Goal: Task Accomplishment & Management: Complete application form

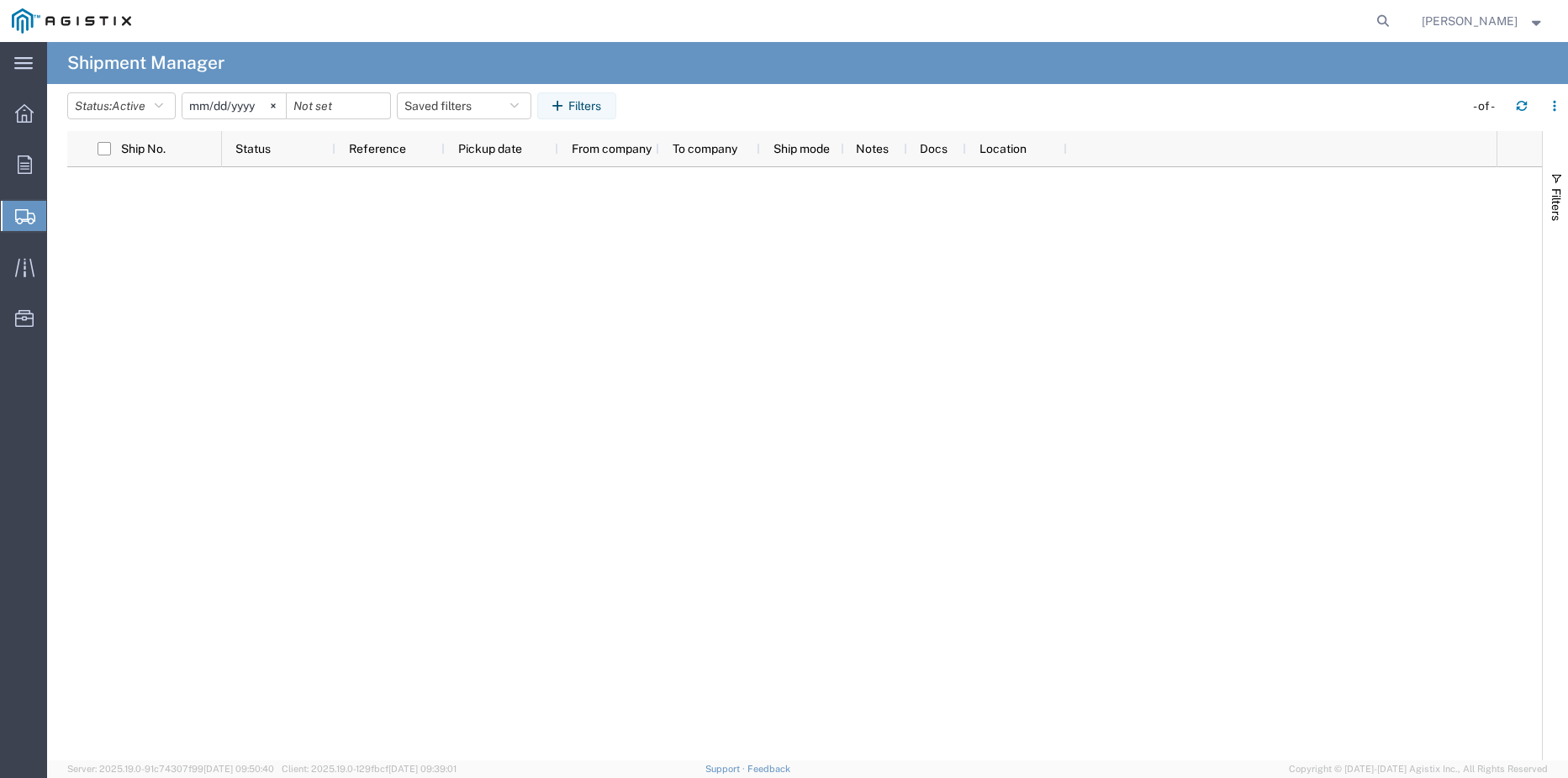
click at [0, 0] on span "Create Shipment" at bounding box center [0, 0] width 0 height 0
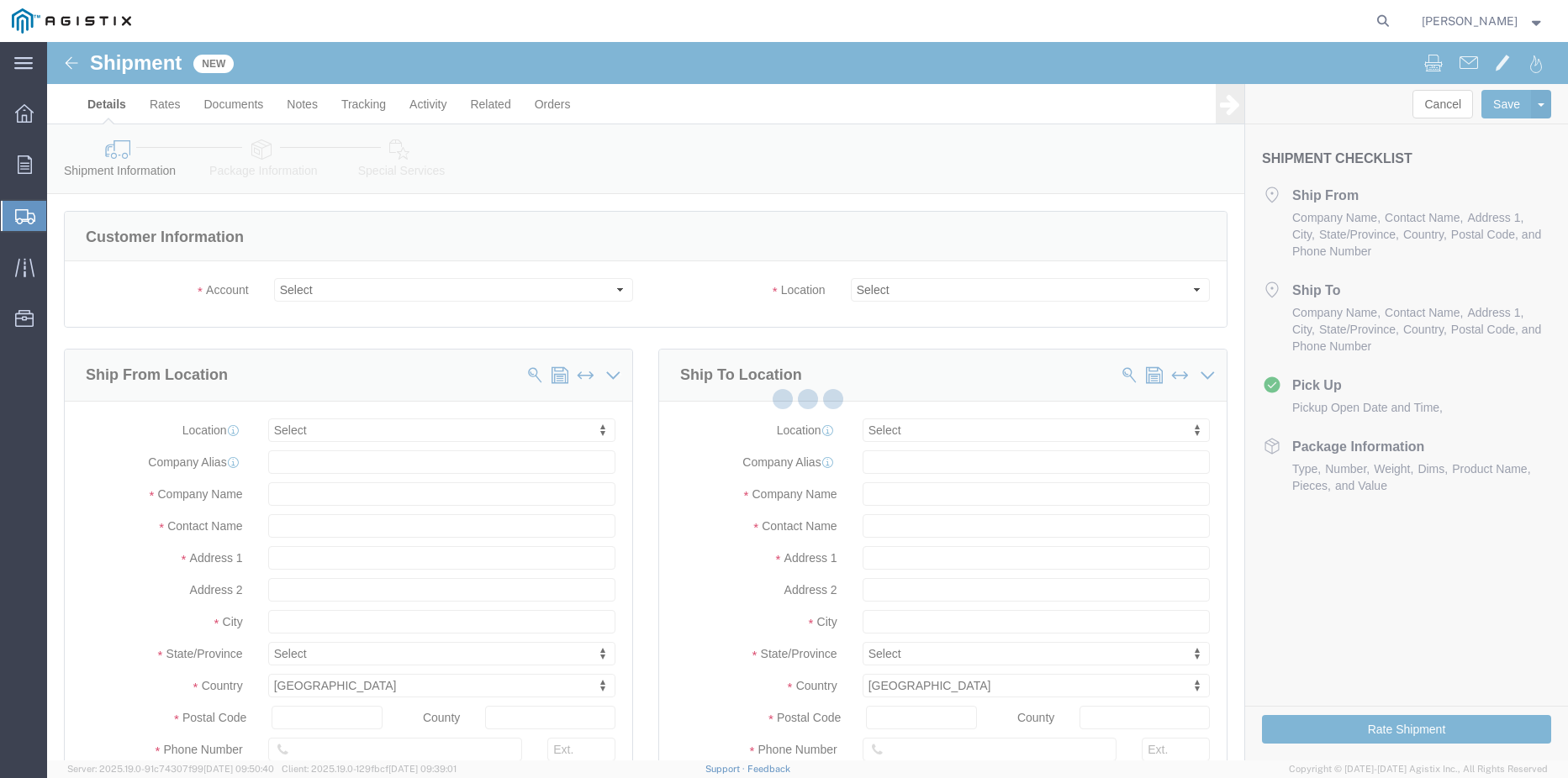
select select
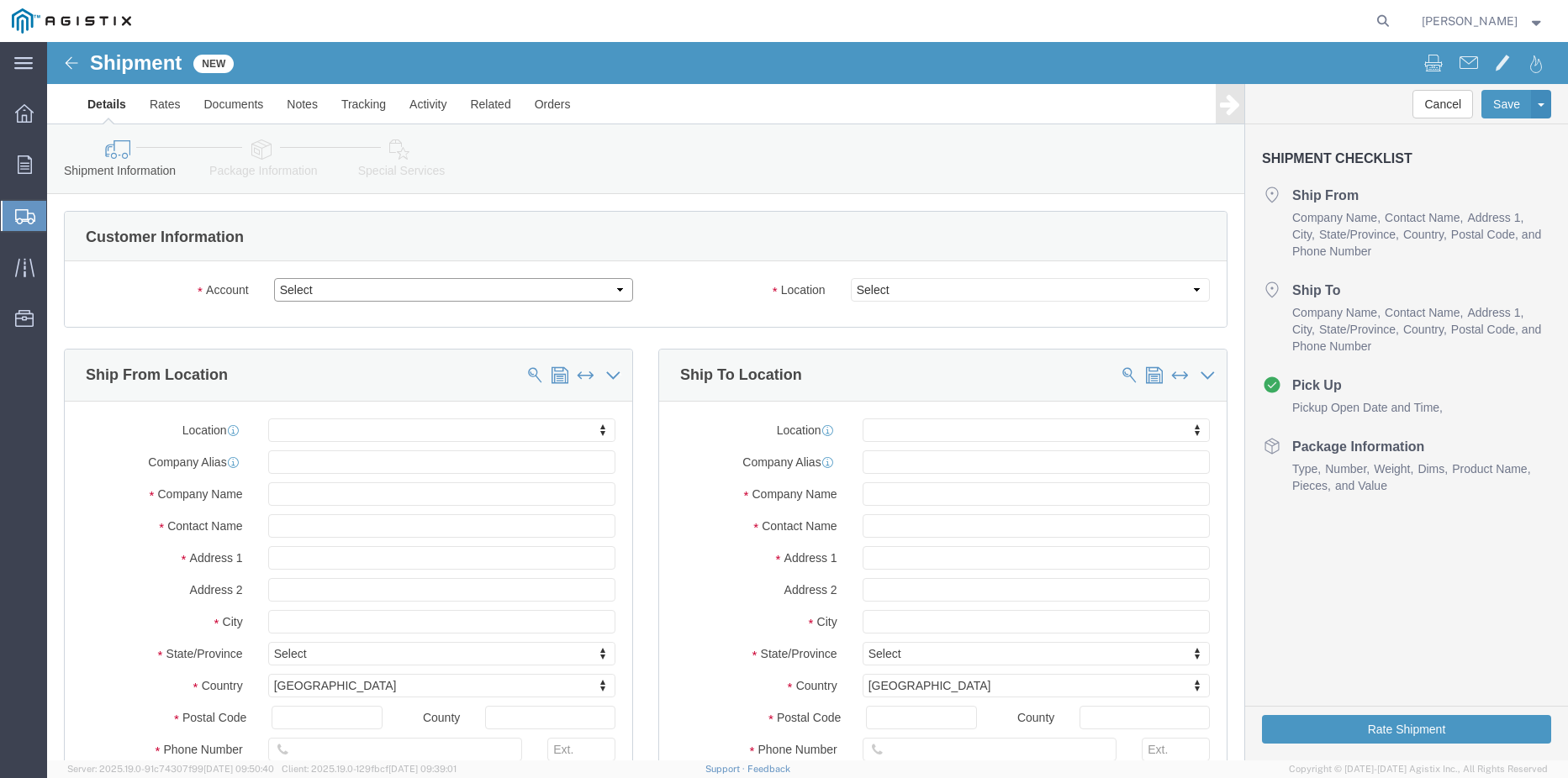
click select "Select [PERSON_NAME] Gasket PG&E"
select select "9596"
click select "Select [PERSON_NAME] Gasket PG&E"
select select "PURCHORD"
select select
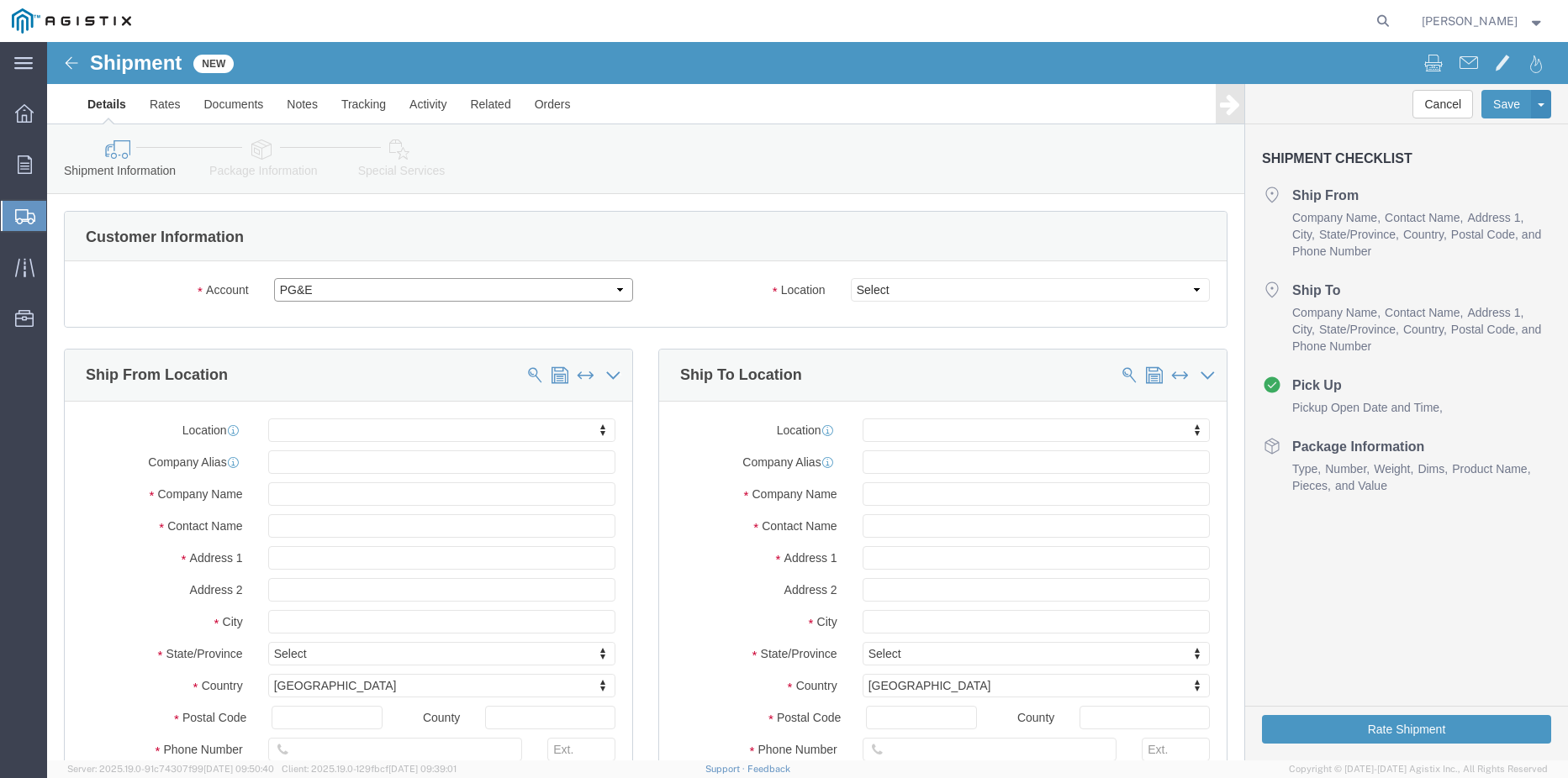
select select
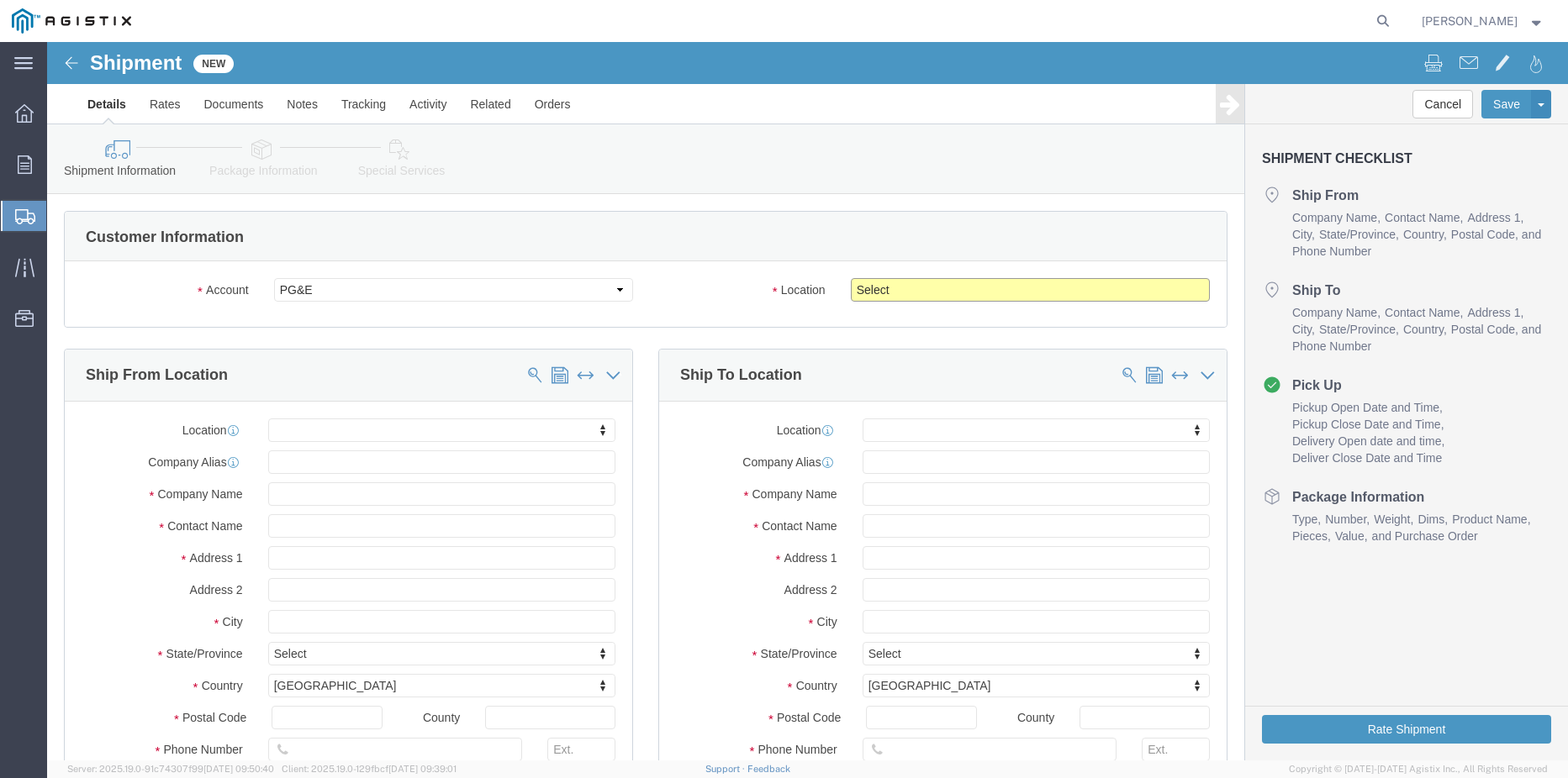
click select "Select All Others [GEOGRAPHIC_DATA] [GEOGRAPHIC_DATA] [GEOGRAPHIC_DATA] [GEOGRA…"
select select "23082"
click select "Select All Others [GEOGRAPHIC_DATA] [GEOGRAPHIC_DATA] [GEOGRAPHIC_DATA] [GEOGRA…"
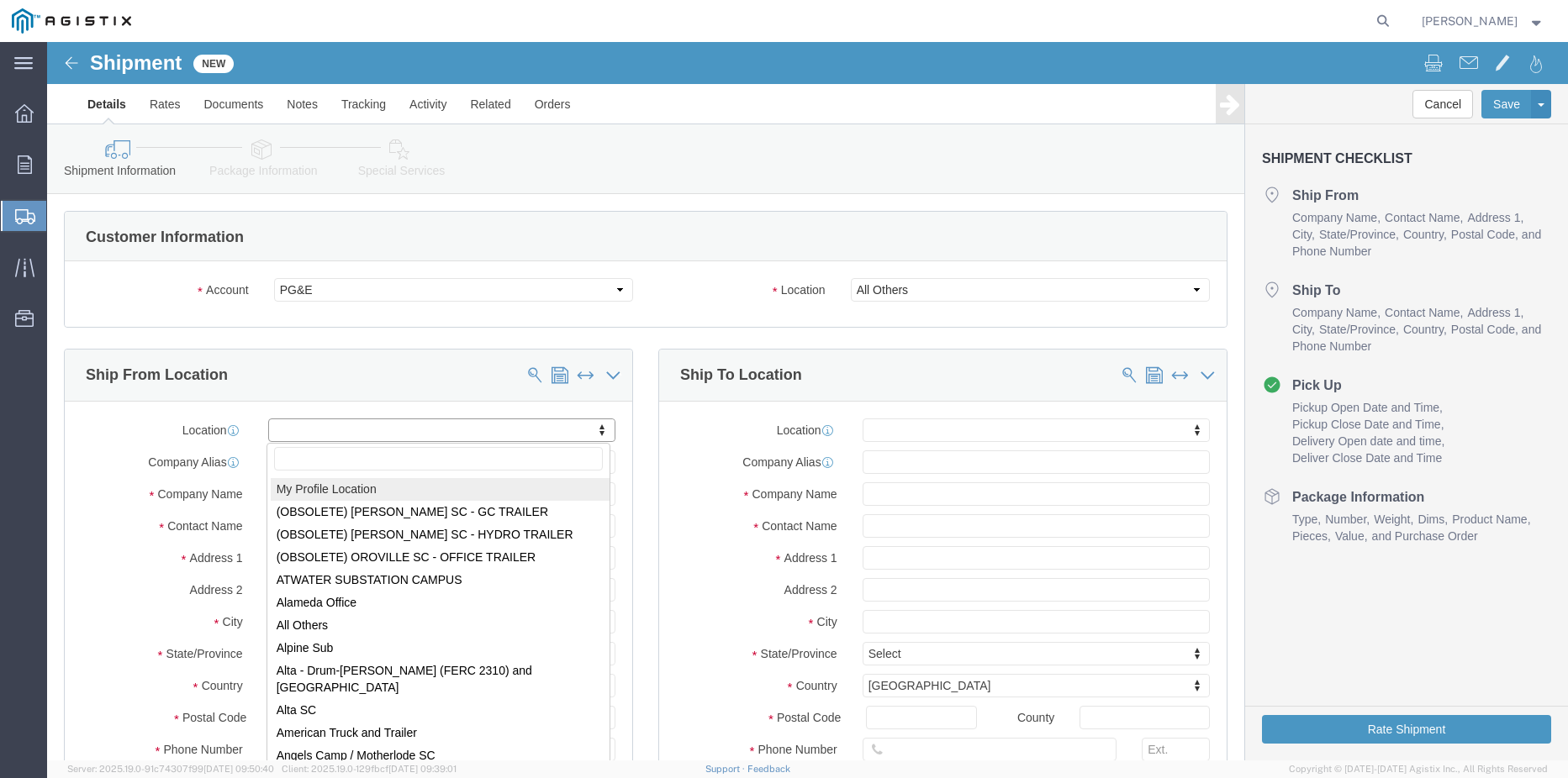
select select "MYPROFILE"
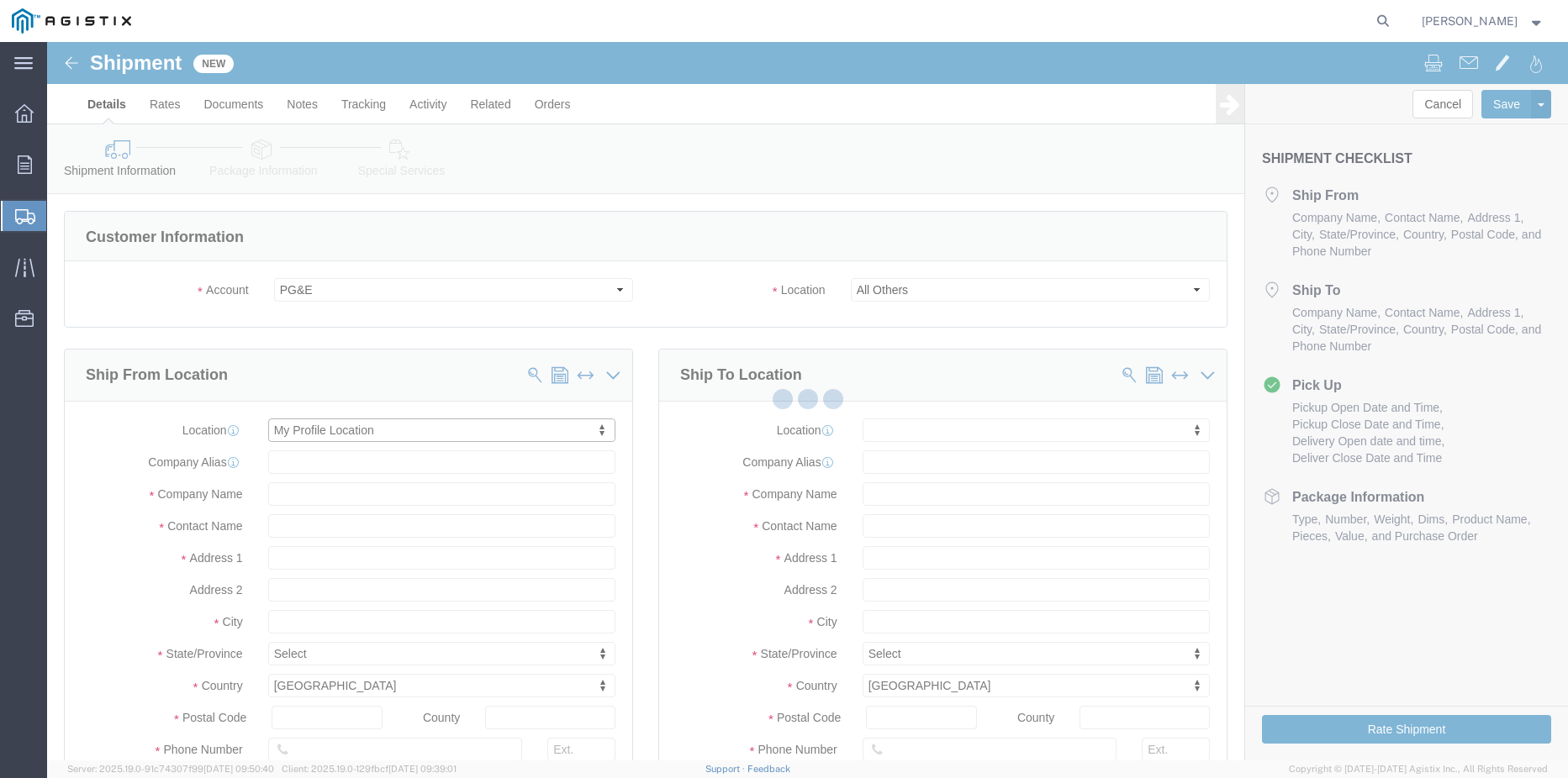
type input "[STREET_ADDRESS]"
type input "77061"
type input "[PHONE_NUMBER]"
type input "[EMAIL_ADDRESS][PERSON_NAME][PERSON_NAME][DOMAIN_NAME]"
checkbox input "true"
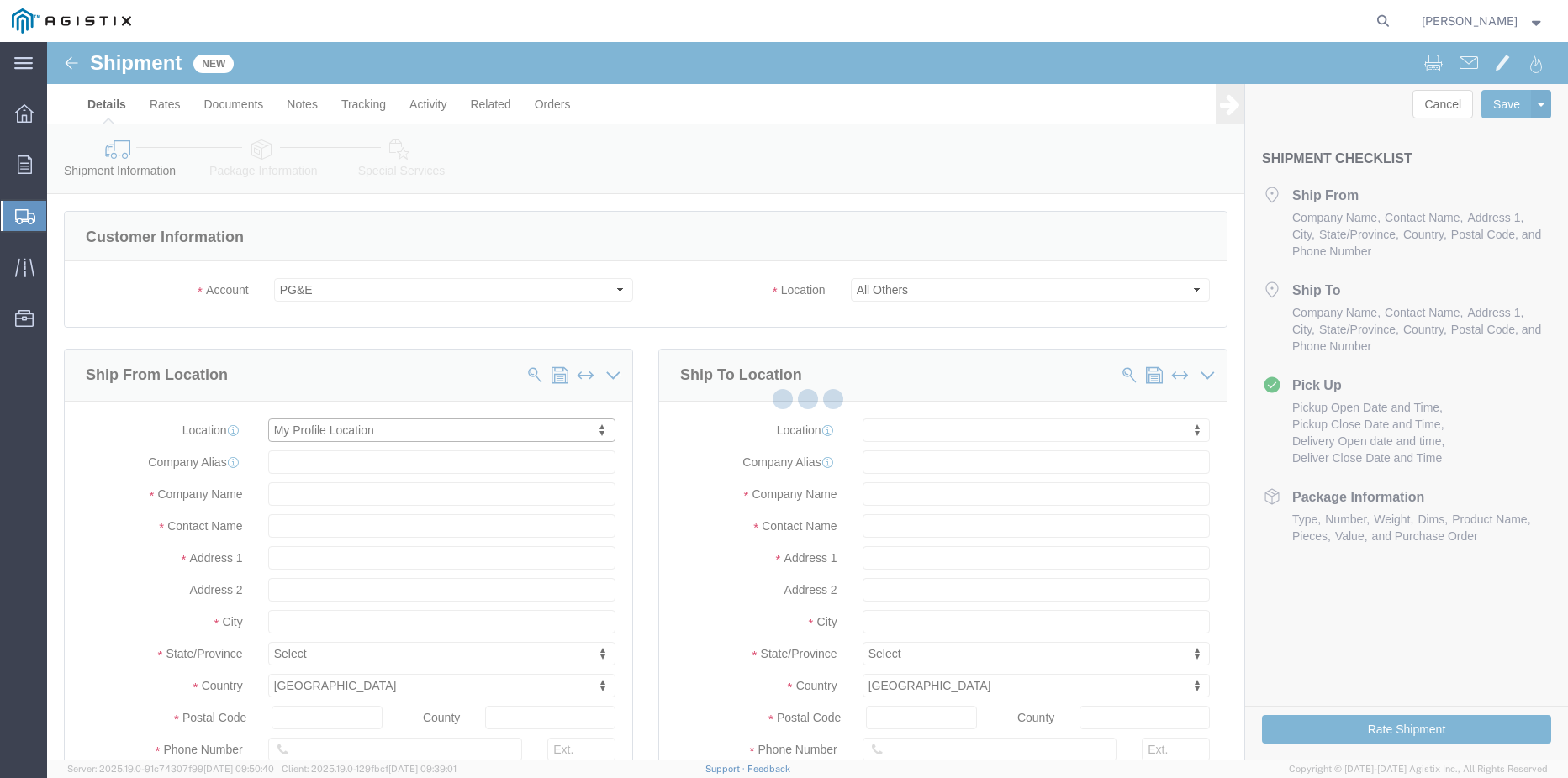
type input "[PERSON_NAME] Gasket"
type input "[PERSON_NAME]"
type input "[GEOGRAPHIC_DATA]"
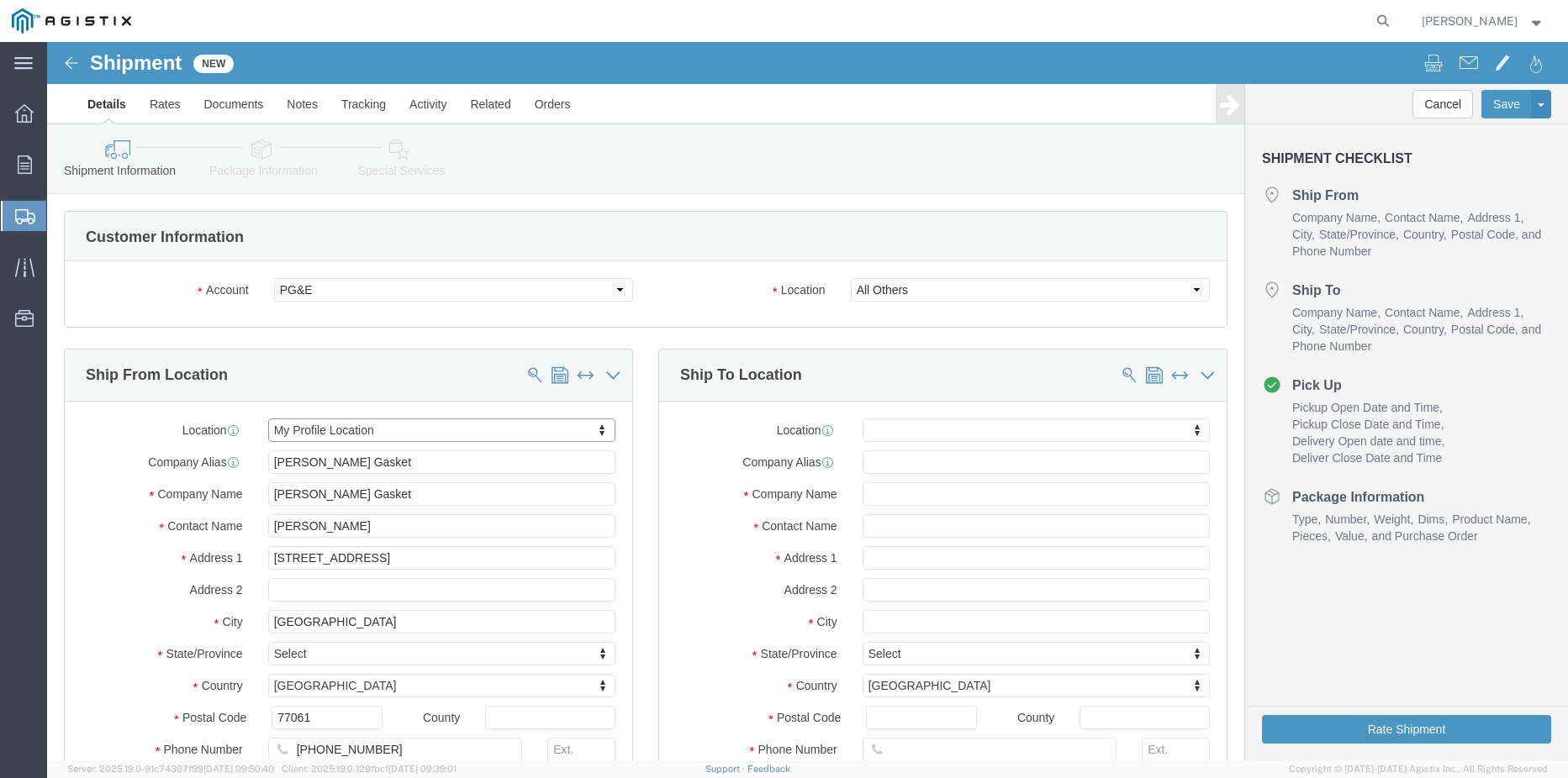
select select "[GEOGRAPHIC_DATA]"
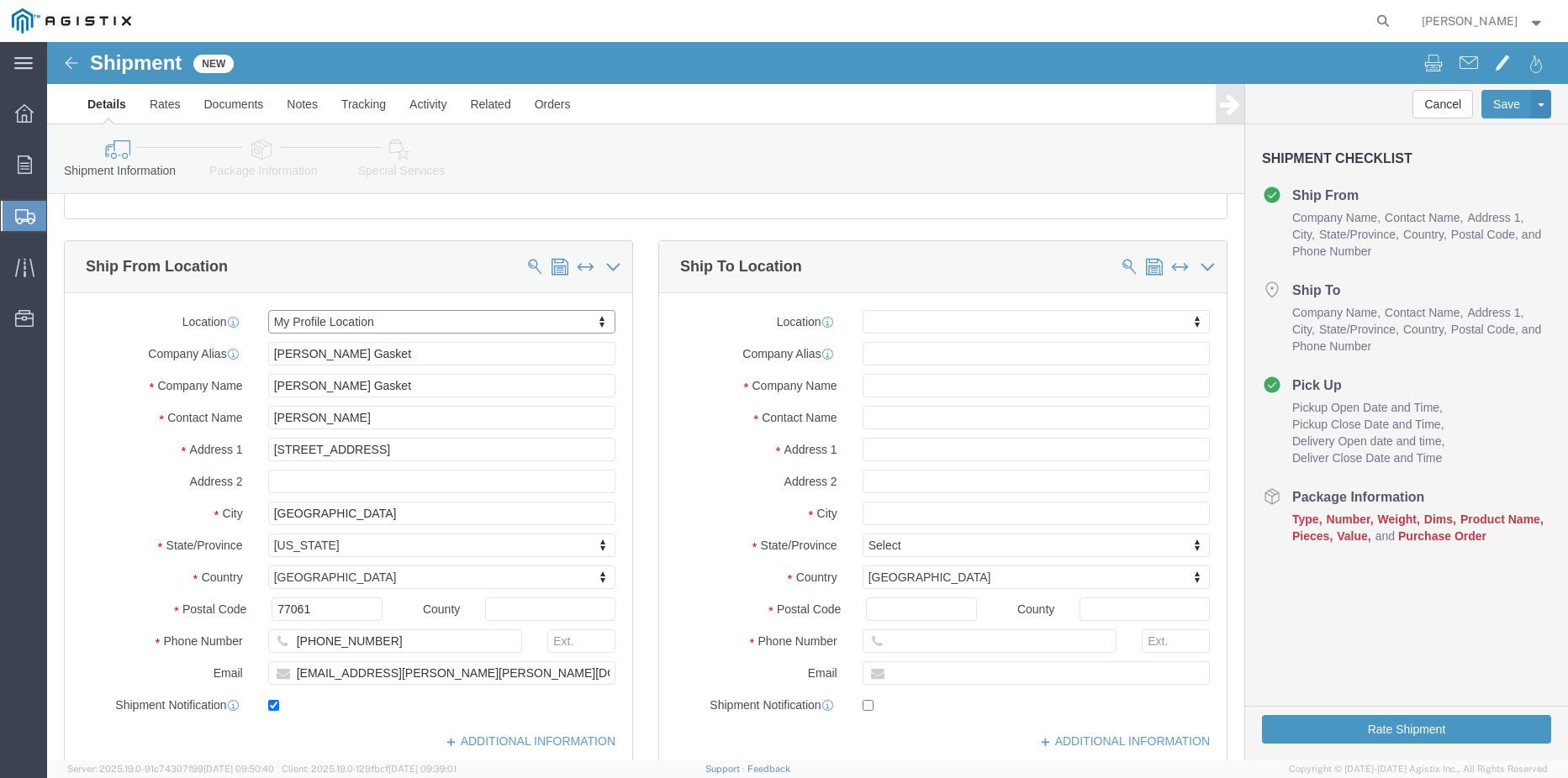
scroll to position [84, 0]
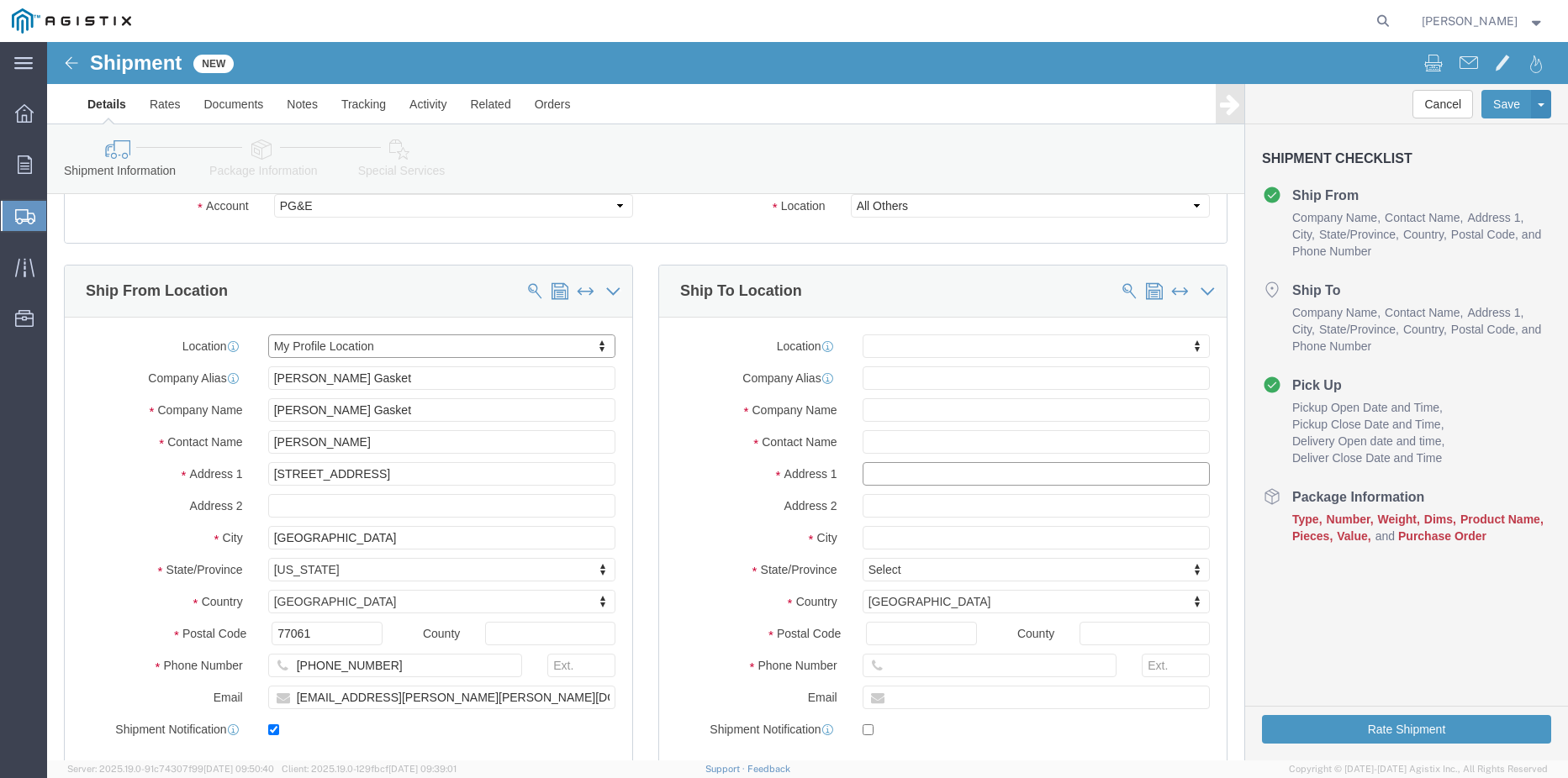
click input "text"
type input "8"
click input "text"
type input "8"
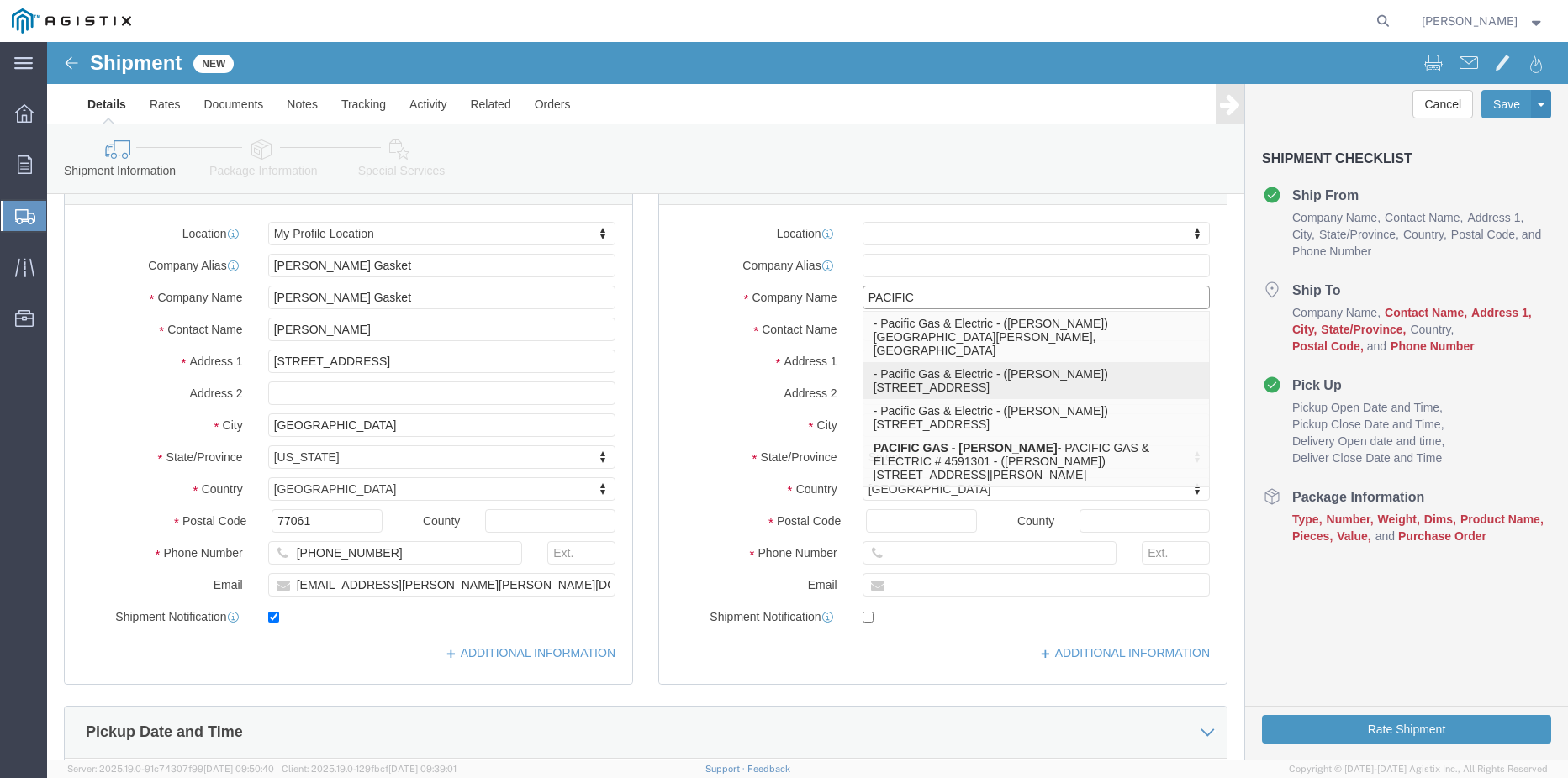
scroll to position [168, 0]
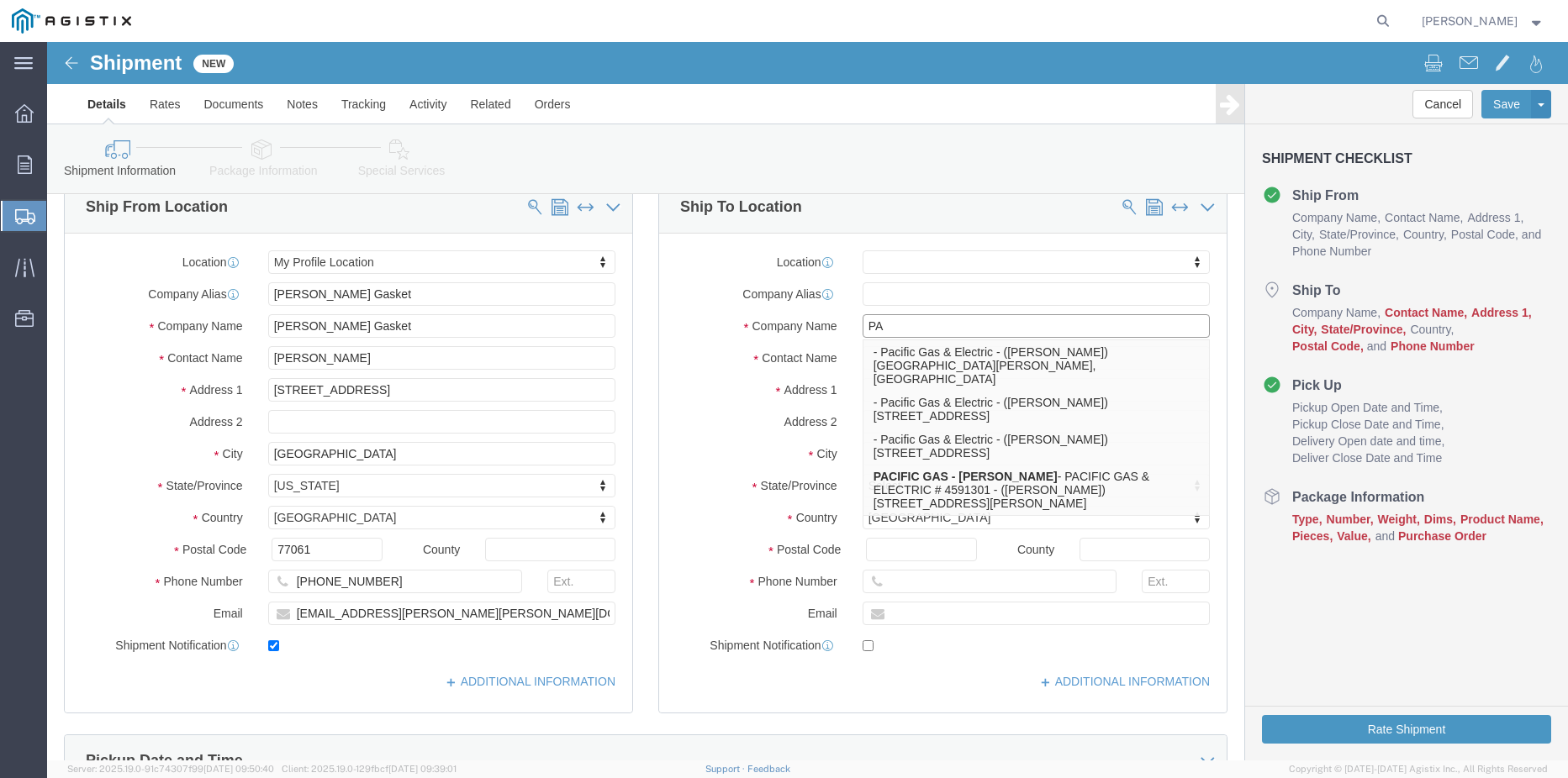
type input "P"
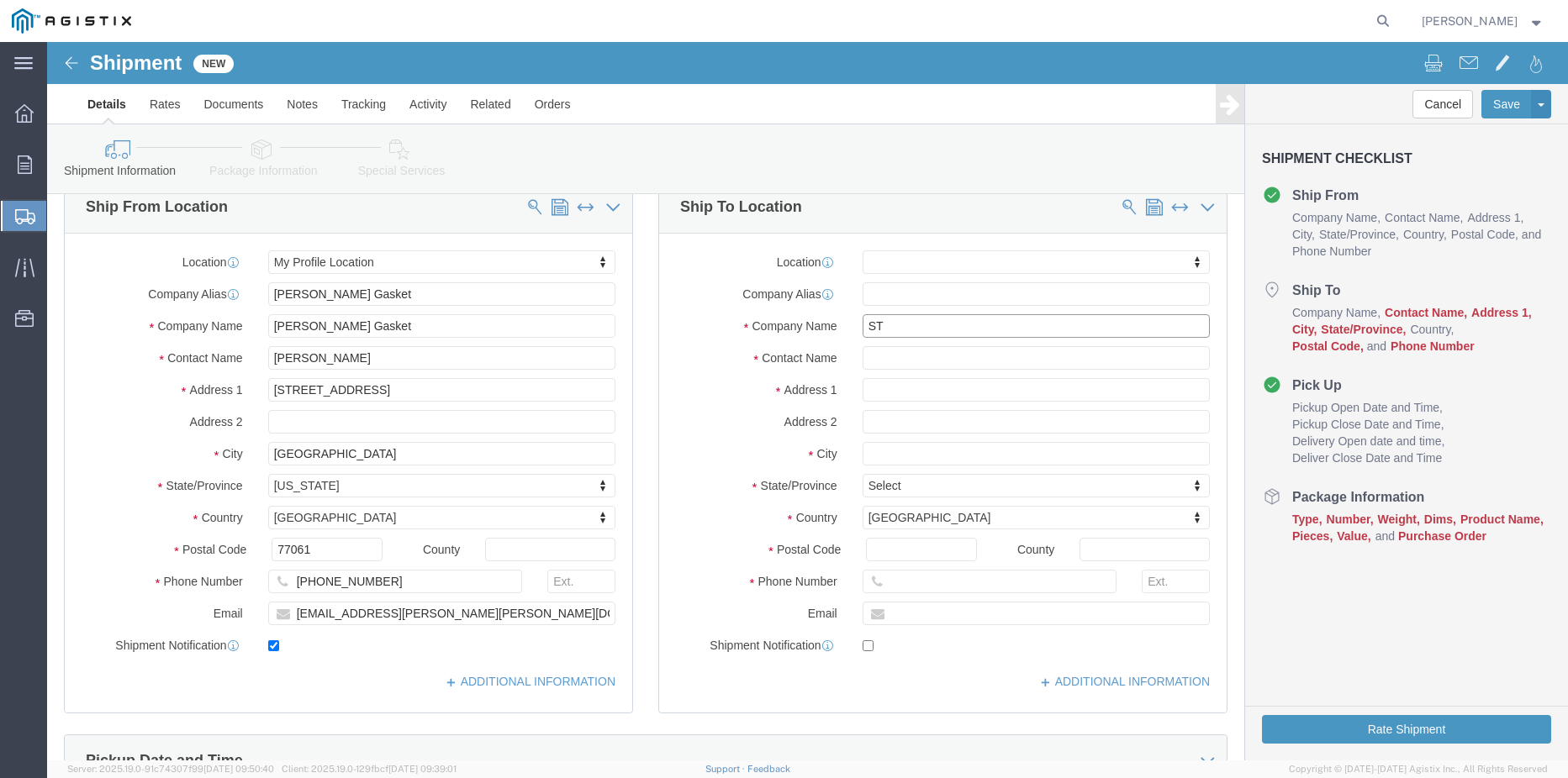
type input "S"
click input "text"
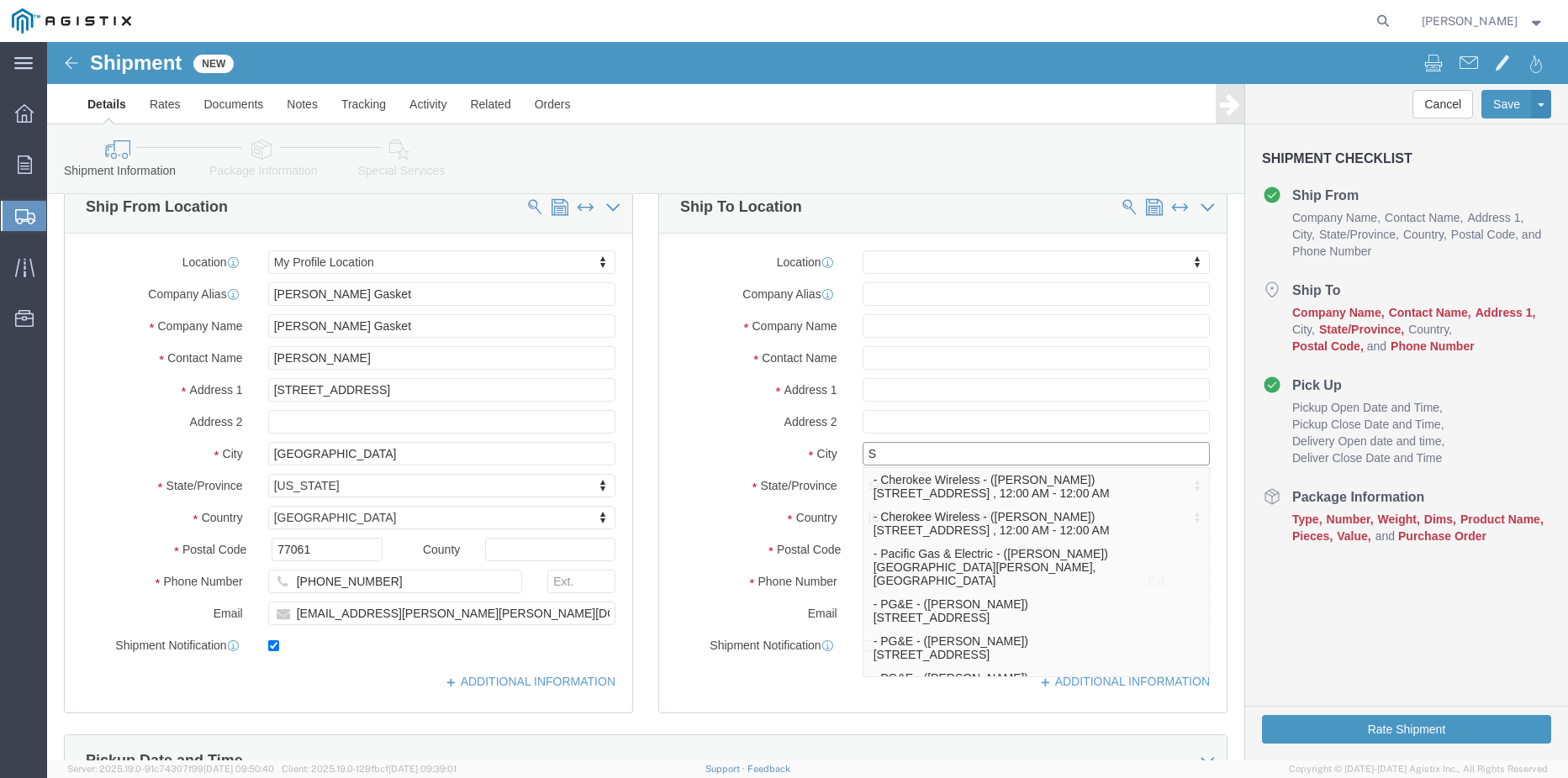
type input "ST"
click p "- PG&E - ([PERSON_NAME]) [STREET_ADDRESS][PERSON_NAME]"
select select
type input "[STREET_ADDRESS][PERSON_NAME]"
type input "[PHONE_NUMBER]"
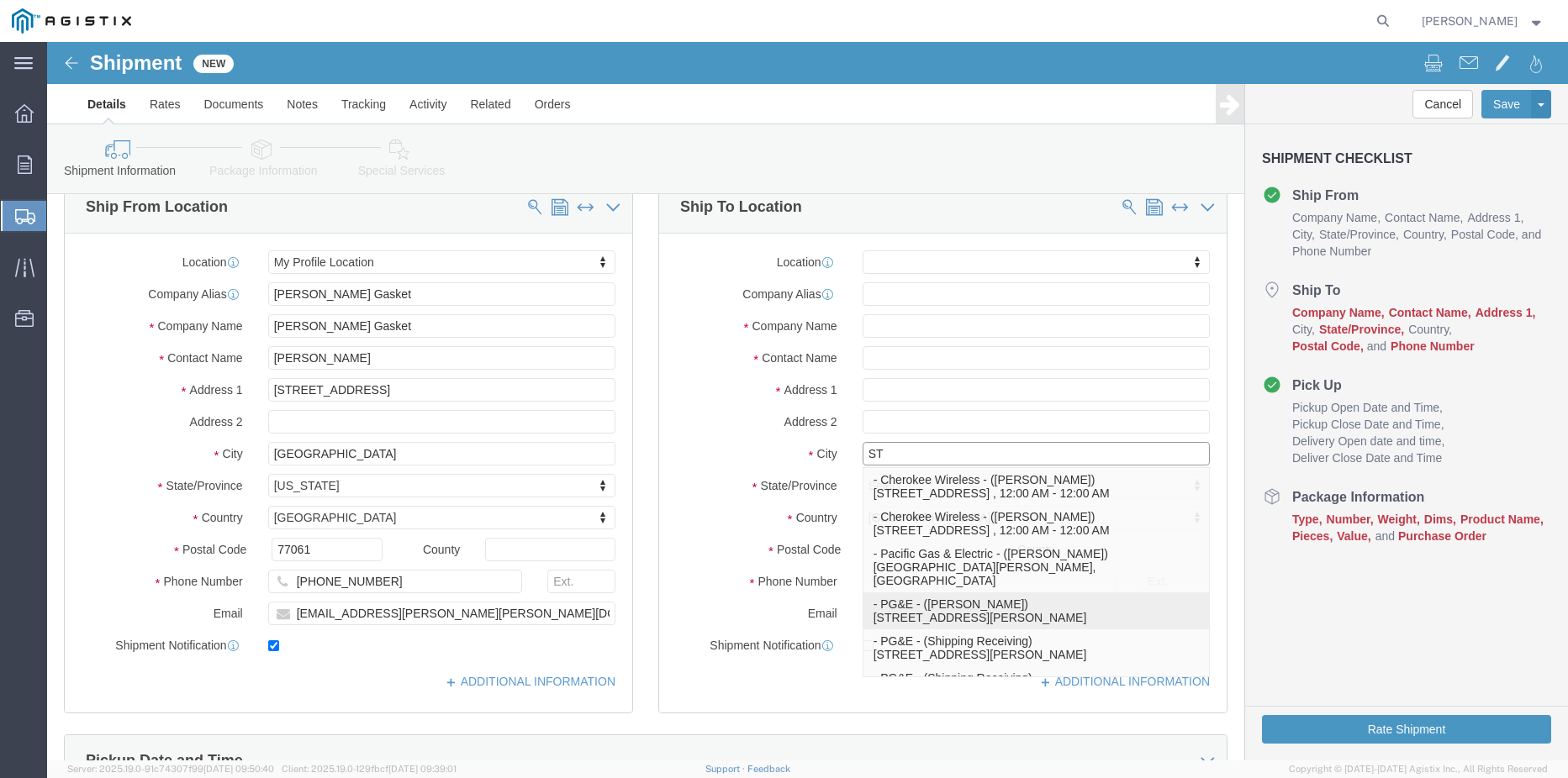
type input "PG&E"
type input "[PERSON_NAME]"
type input "Stockton"
select select "CA"
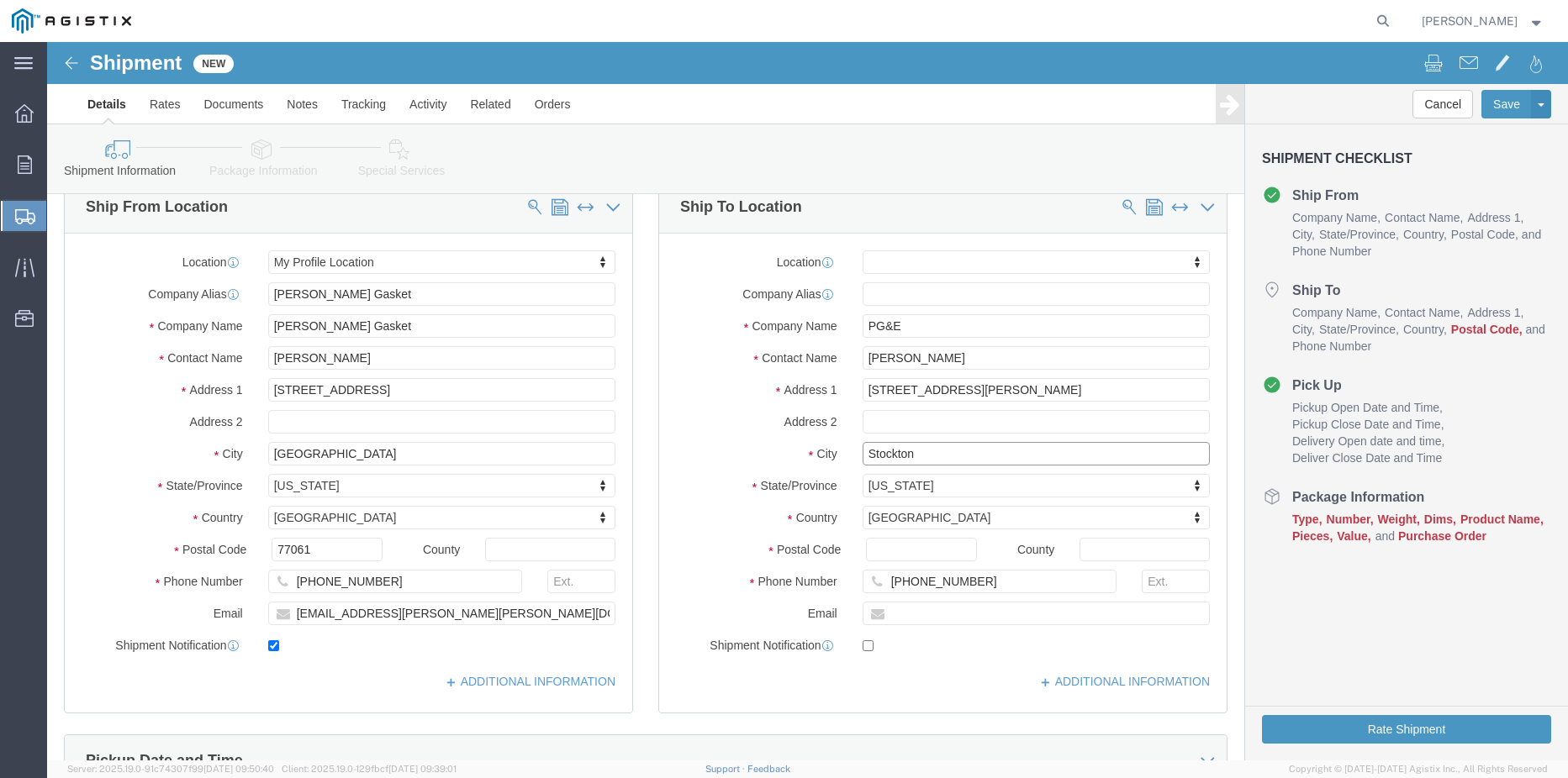
type input "Stockton"
select select
click input "Postal Code"
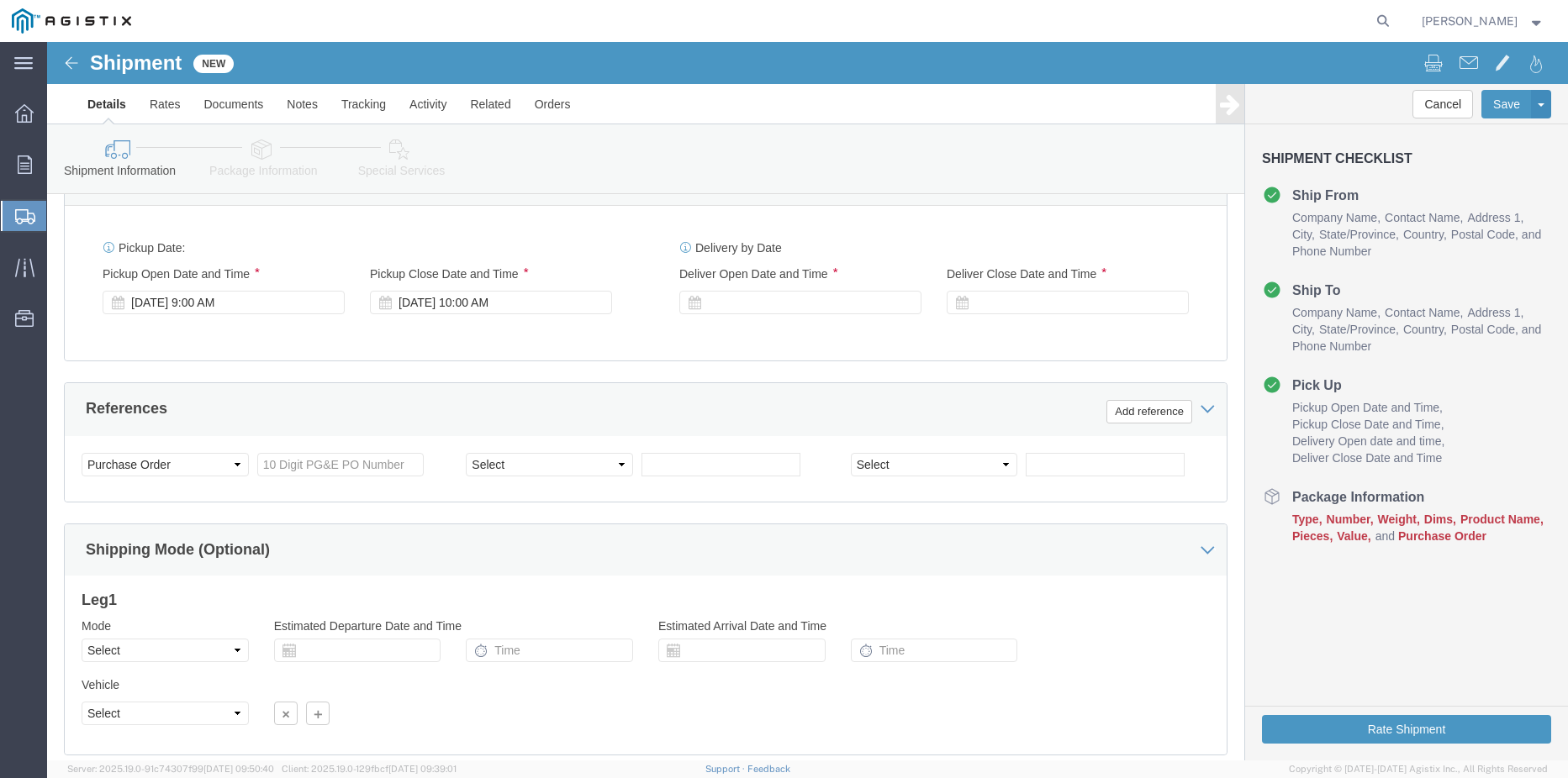
scroll to position [756, 0]
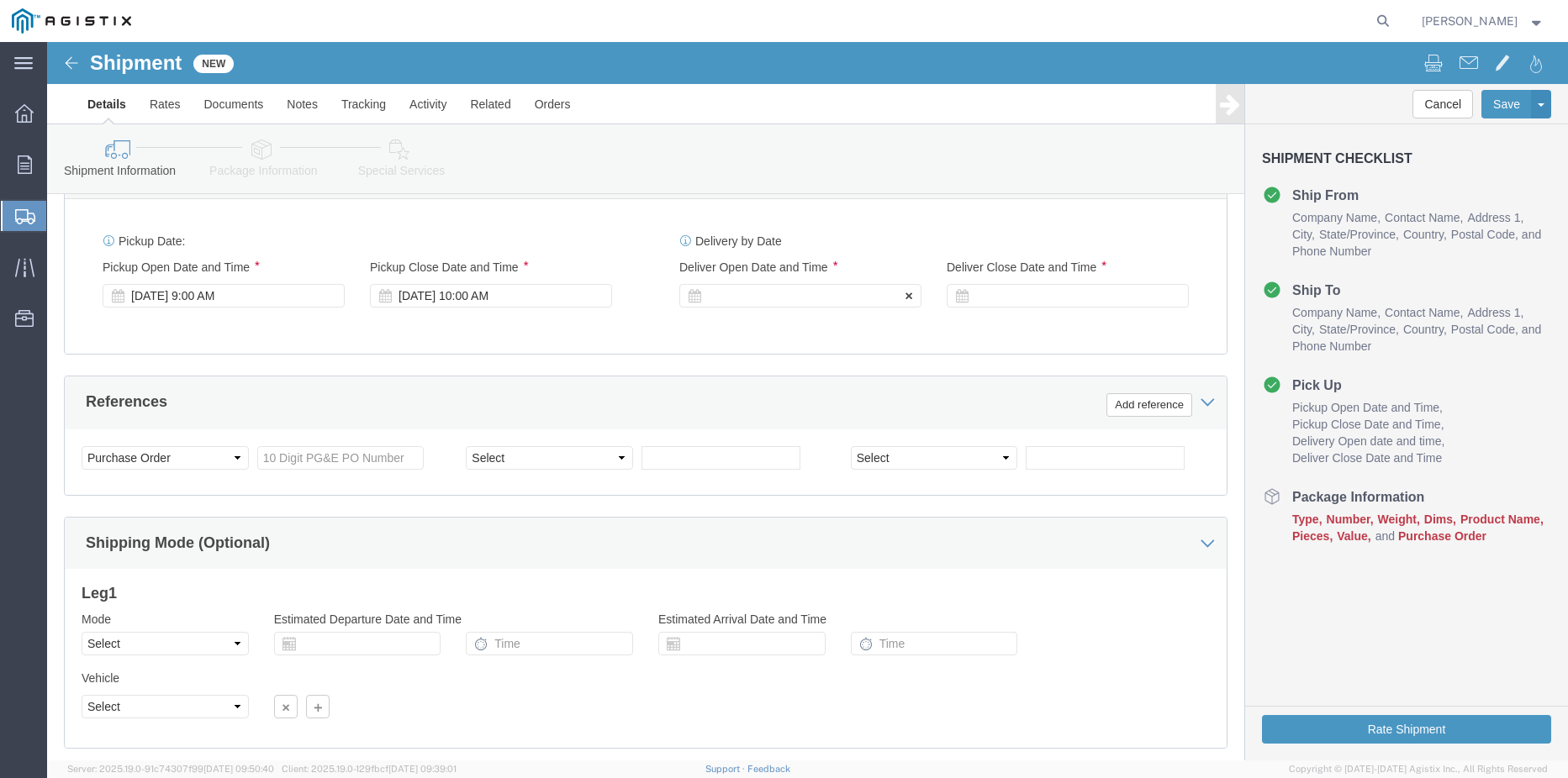
type input "95204"
select select
click div
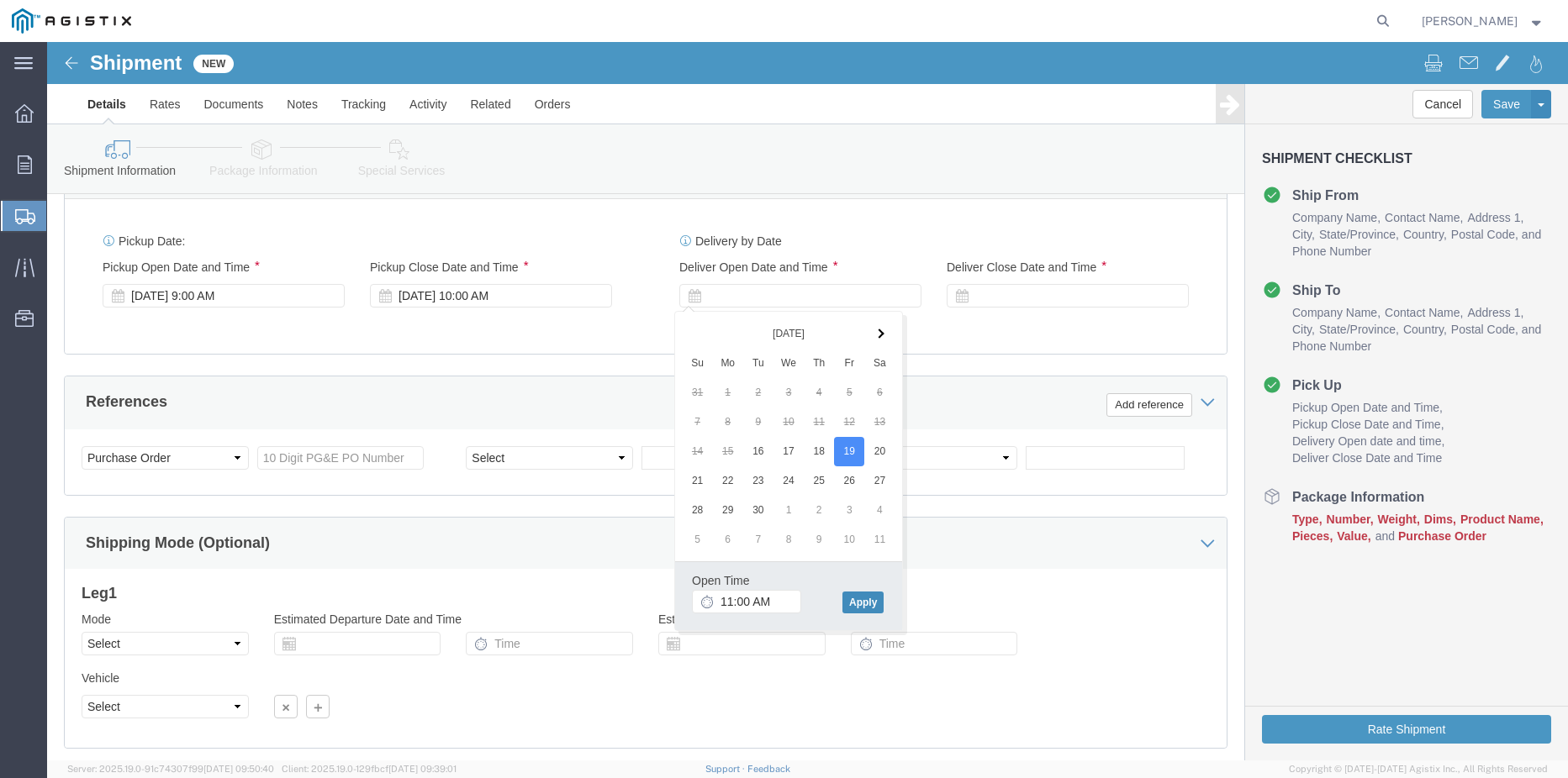
click button "Apply"
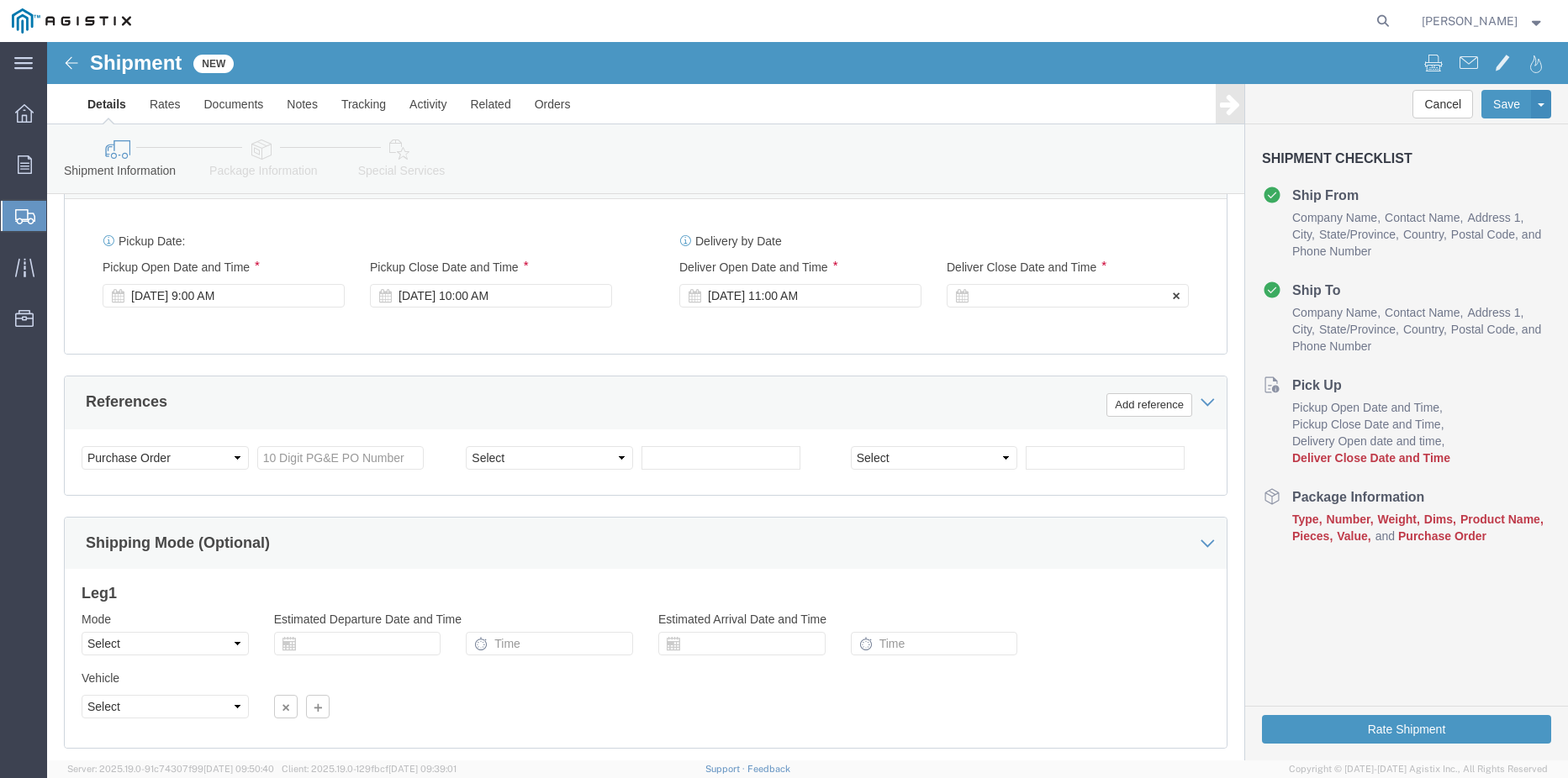
click div
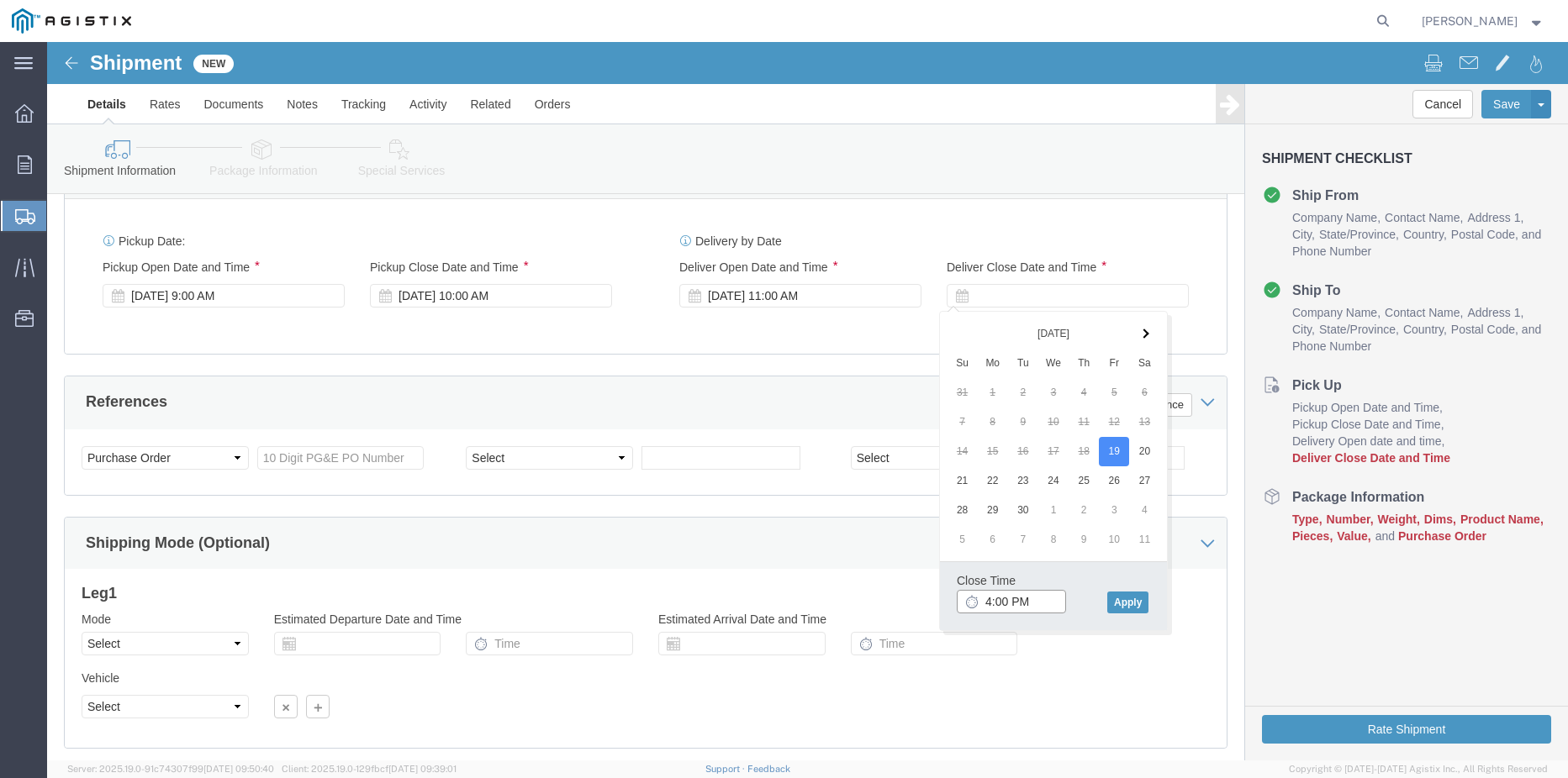
type input "5:00 PM"
click button "Apply"
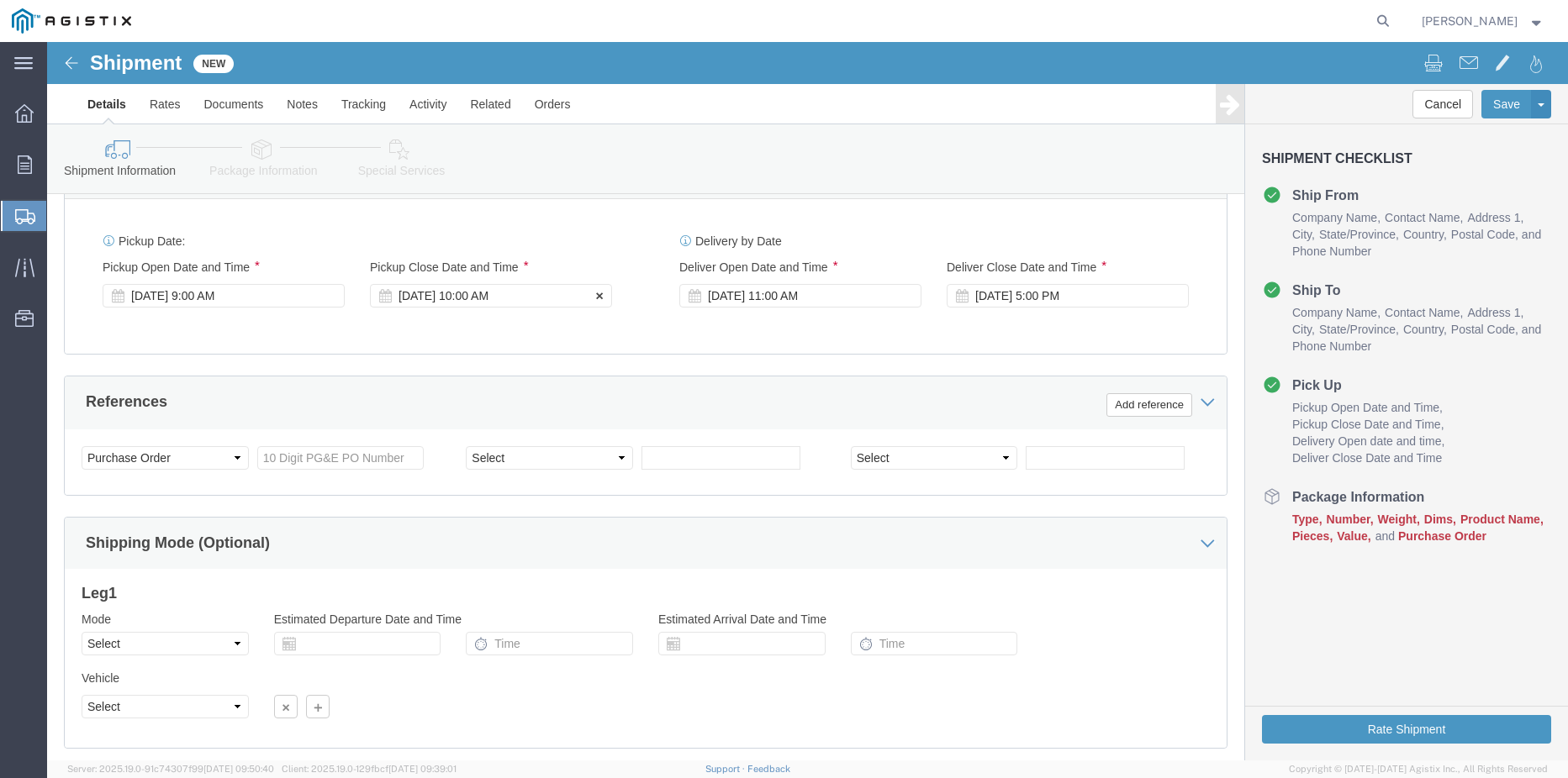
click div "[DATE] 10:00 AM"
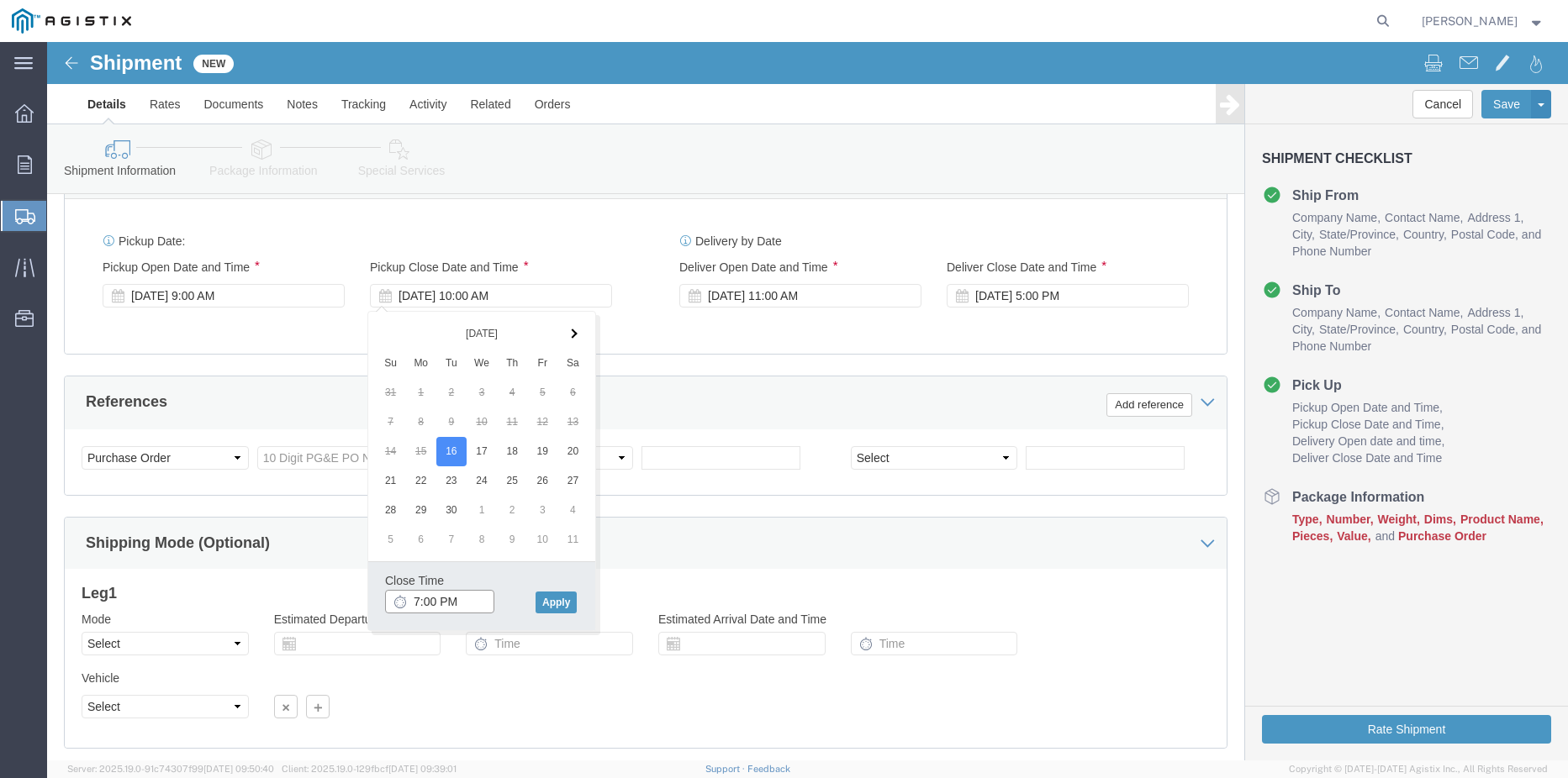
type input "8:00 PM"
click button "Apply"
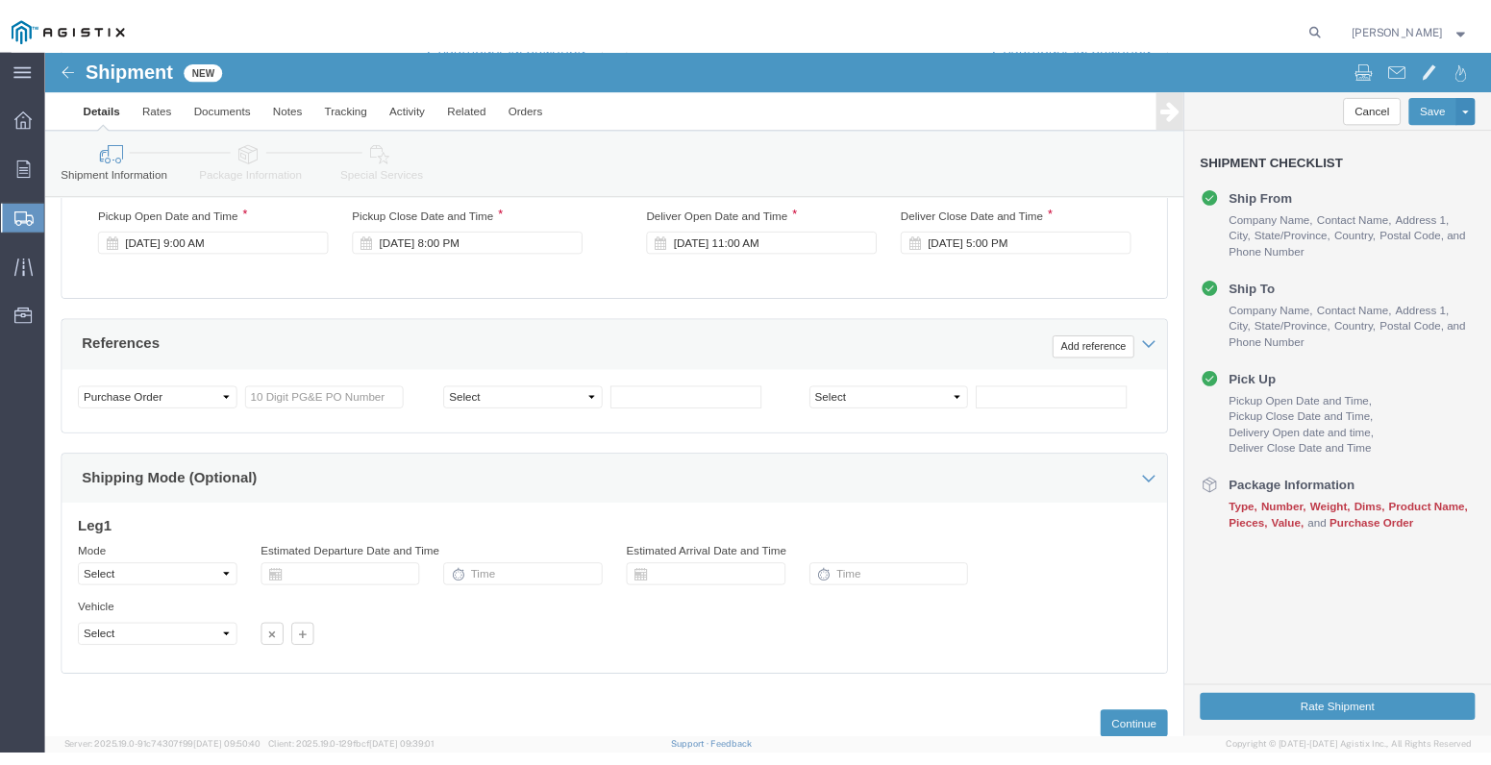
scroll to position [986, 0]
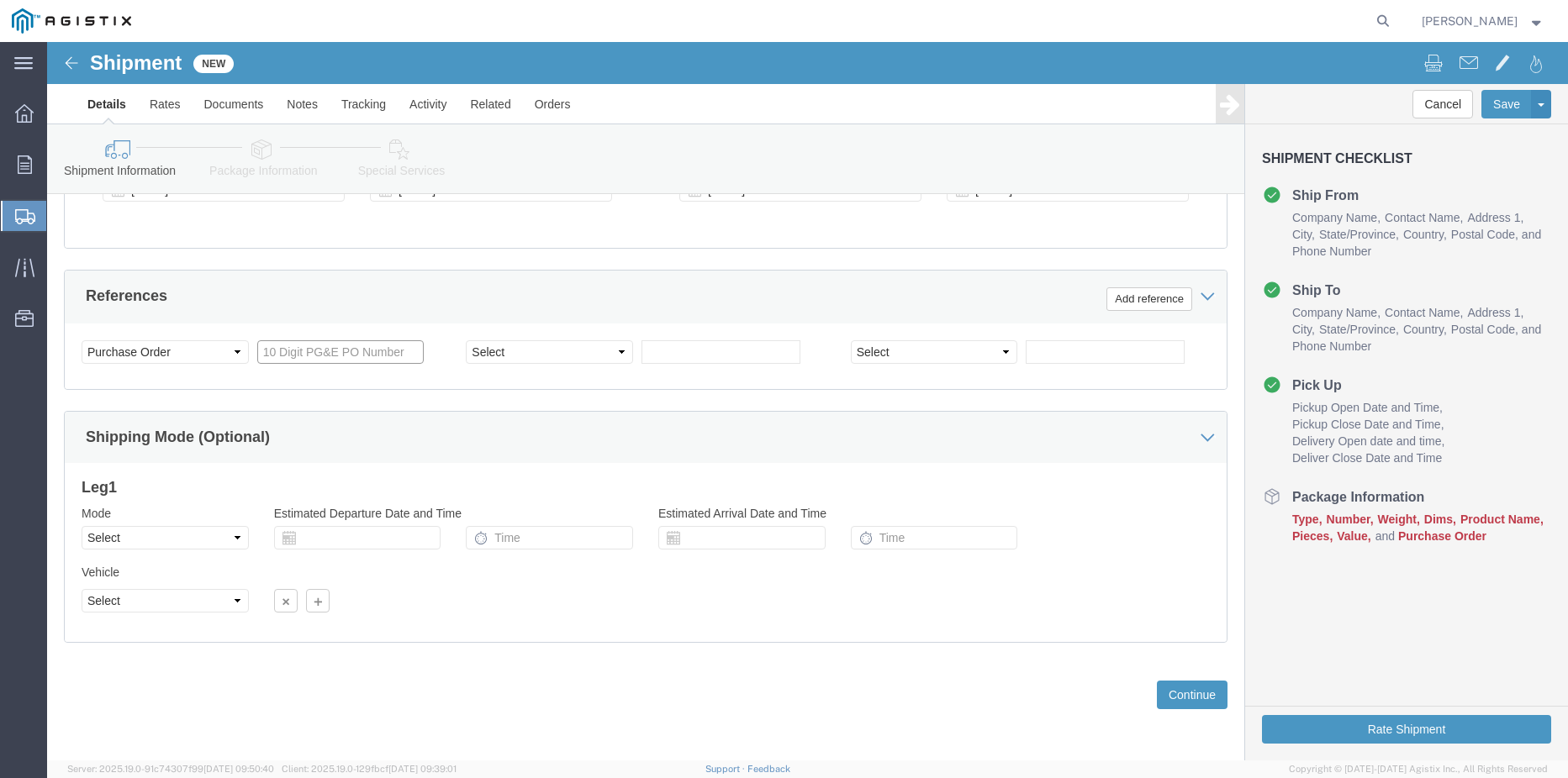
click input "text"
type input "3"
type input "3501141655"
drag, startPoint x: 304, startPoint y: 312, endPoint x: 177, endPoint y: 297, distance: 127.9
click div "Select Account Type Activity ID Airline Appointment Number ASN Batch Request # …"
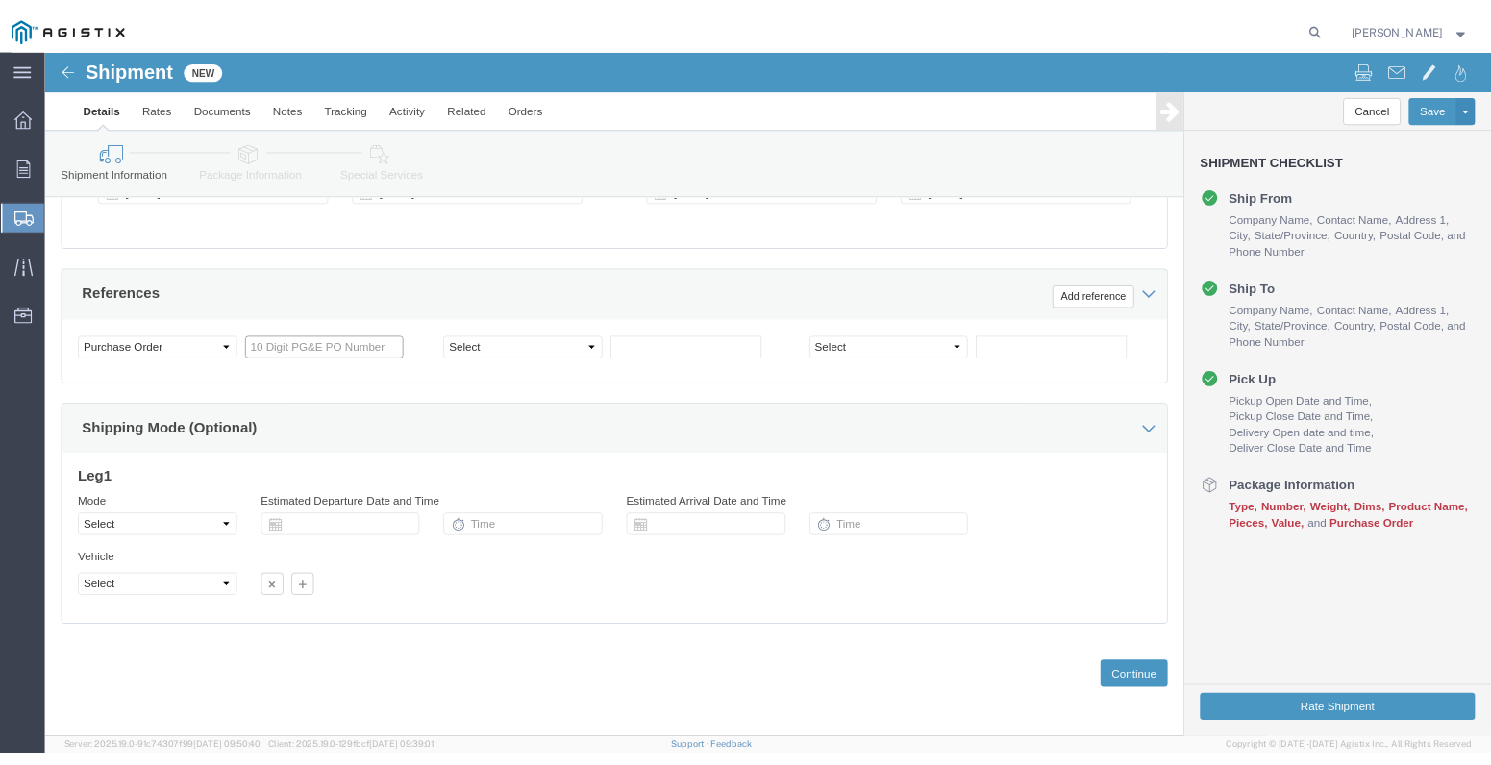
scroll to position [1003, 0]
